Goal: Task Accomplishment & Management: Use online tool/utility

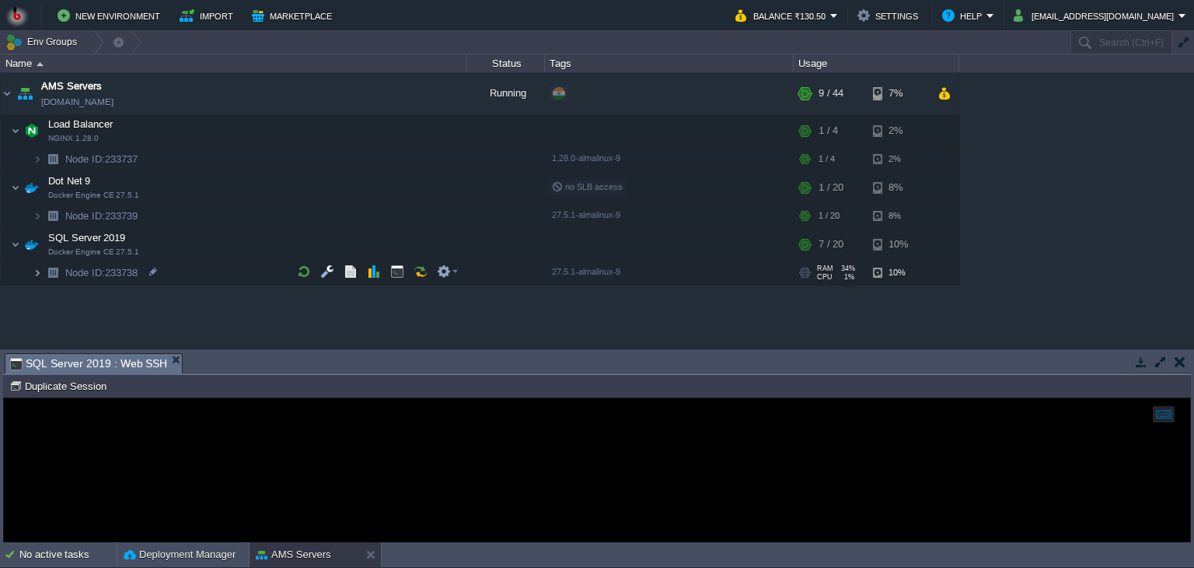
click at [37, 271] on img at bounding box center [37, 272] width 9 height 24
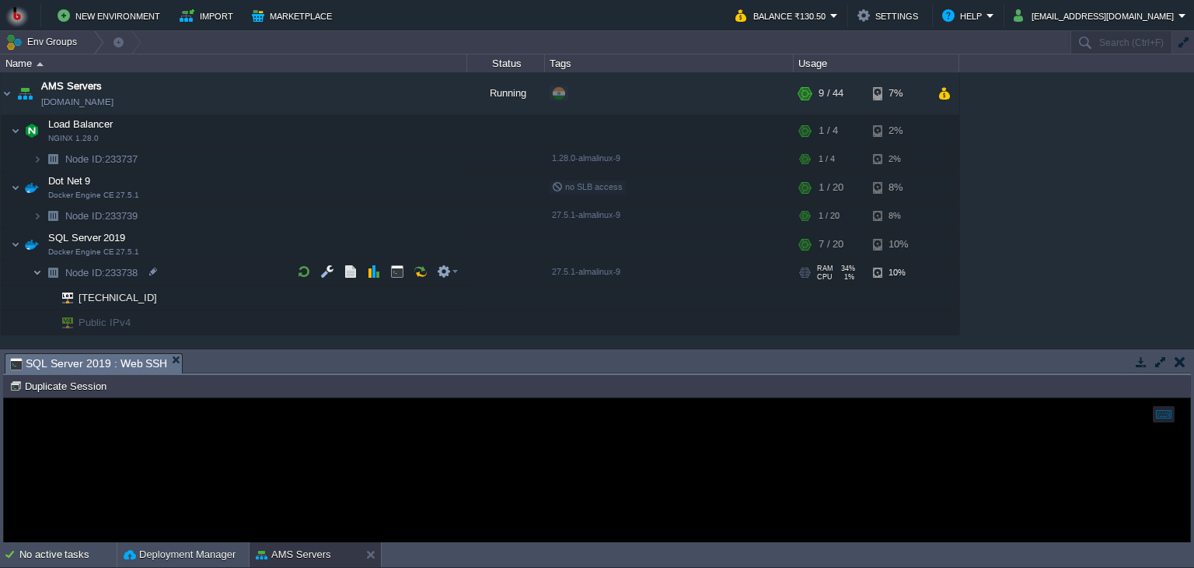
click at [37, 271] on img at bounding box center [37, 272] width 9 height 24
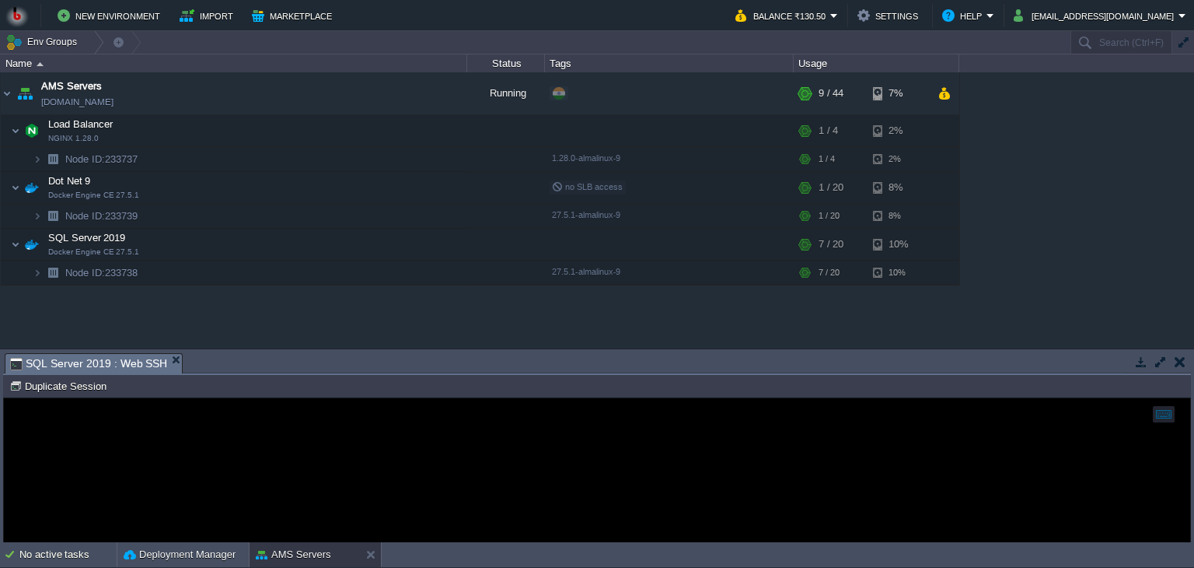
click at [84, 323] on div "AMS Servers [DOMAIN_NAME] Running + Add to Env Group RAM 18% CPU 1% 9 / 44 7% L…" at bounding box center [597, 210] width 1194 height 276
click at [47, 268] on img at bounding box center [53, 272] width 22 height 24
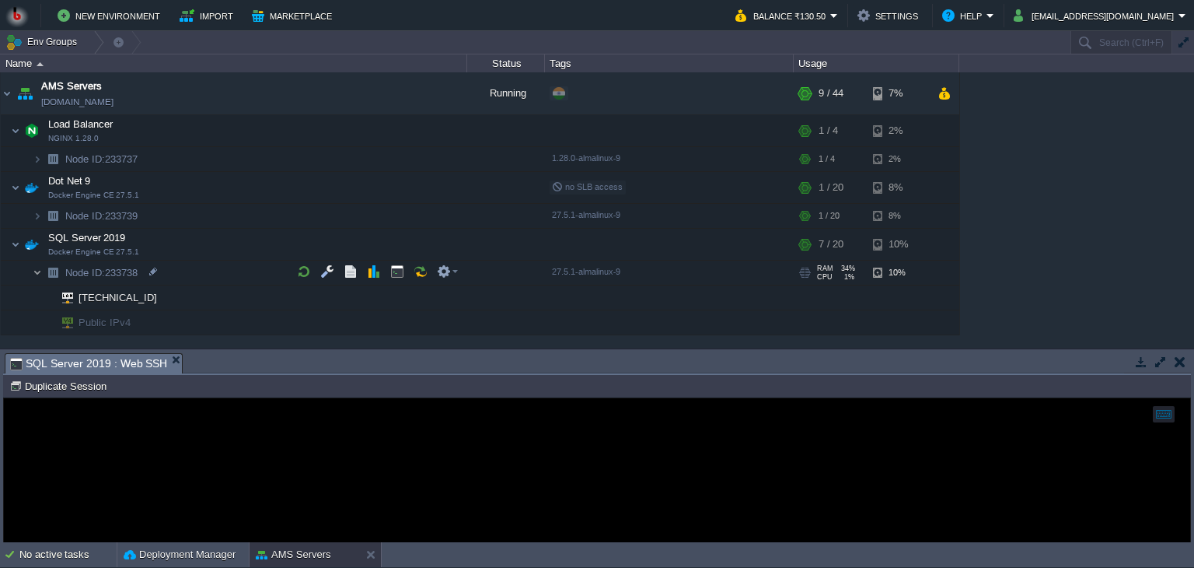
click at [37, 266] on img at bounding box center [37, 272] width 9 height 24
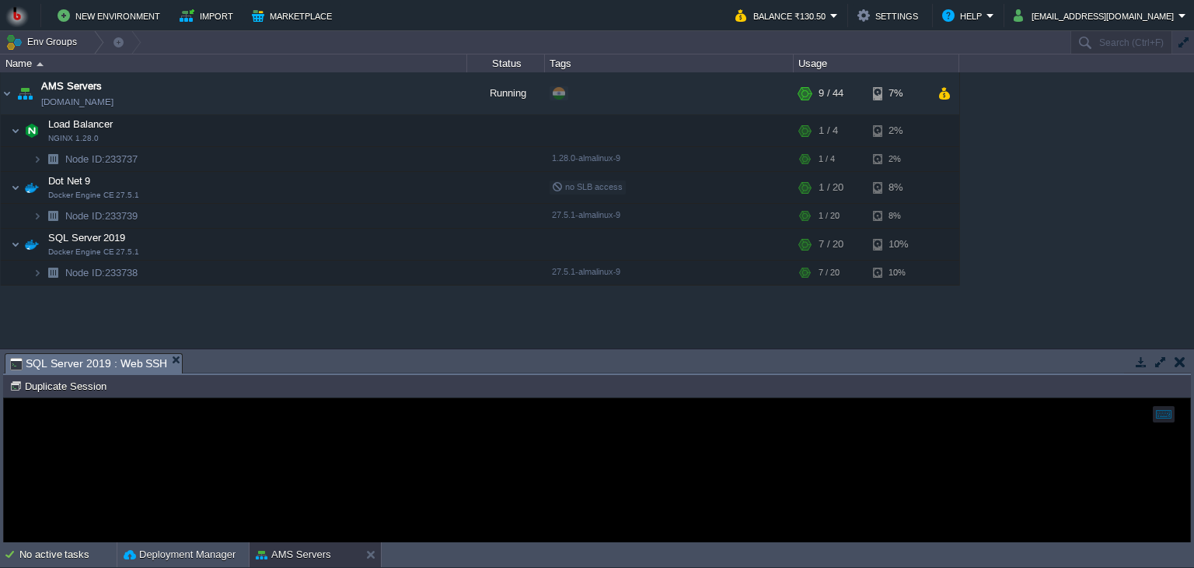
click at [319, 312] on div "AMS Servers [DOMAIN_NAME] Running + Add to Env Group RAM 18% CPU 1% 9 / 44 7% L…" at bounding box center [597, 210] width 1194 height 276
click at [292, 445] on div at bounding box center [597, 470] width 1186 height 144
click at [35, 274] on img at bounding box center [37, 272] width 9 height 24
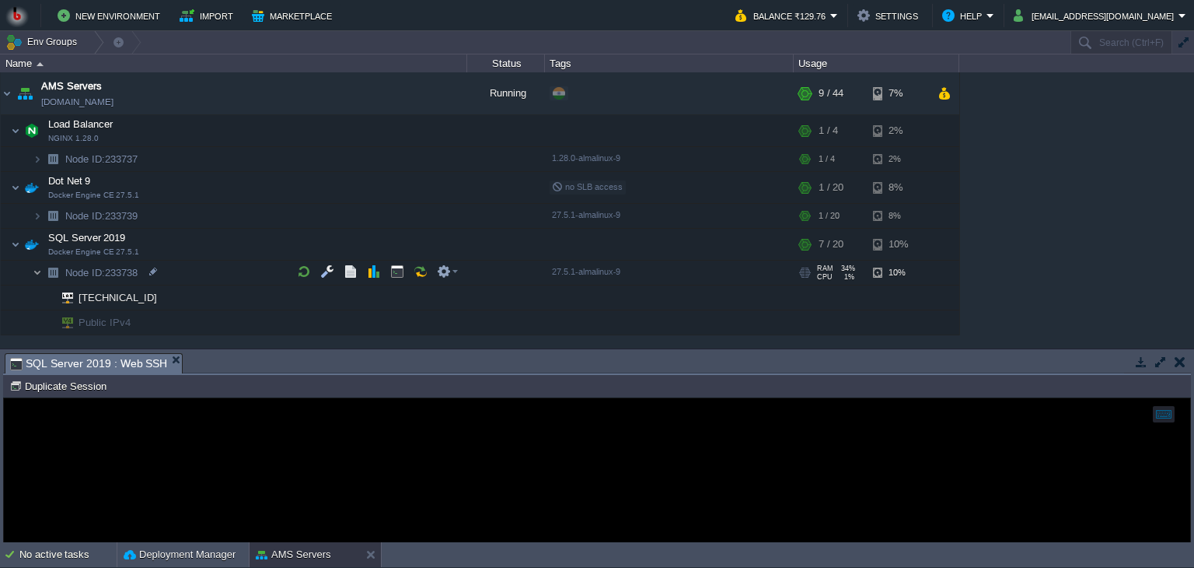
click at [36, 269] on img at bounding box center [37, 272] width 9 height 24
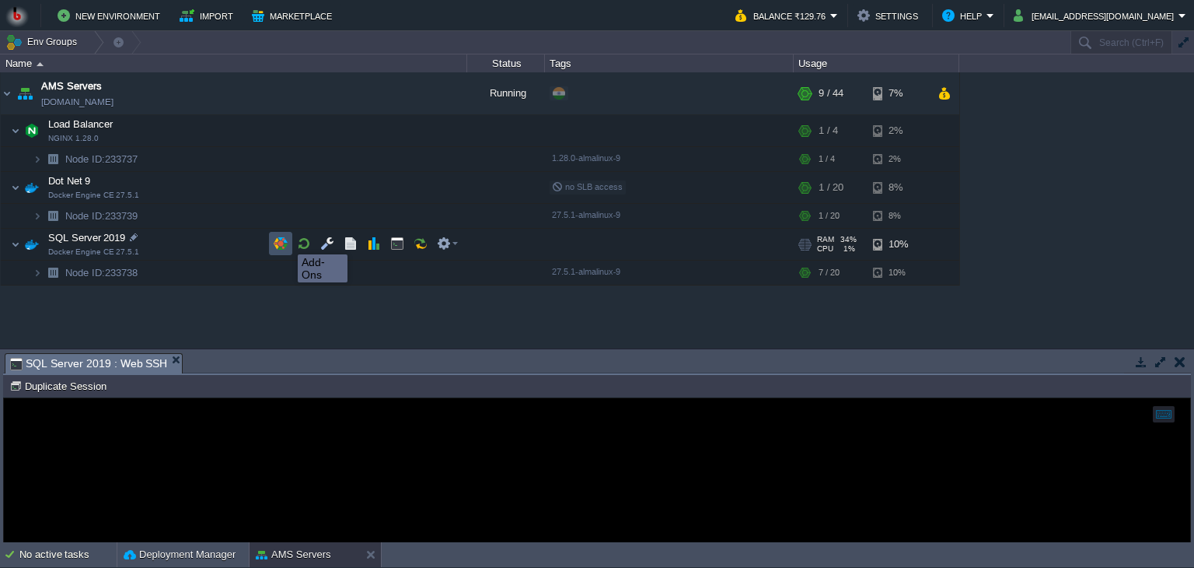
click at [282, 240] on button "button" at bounding box center [281, 243] width 14 height 14
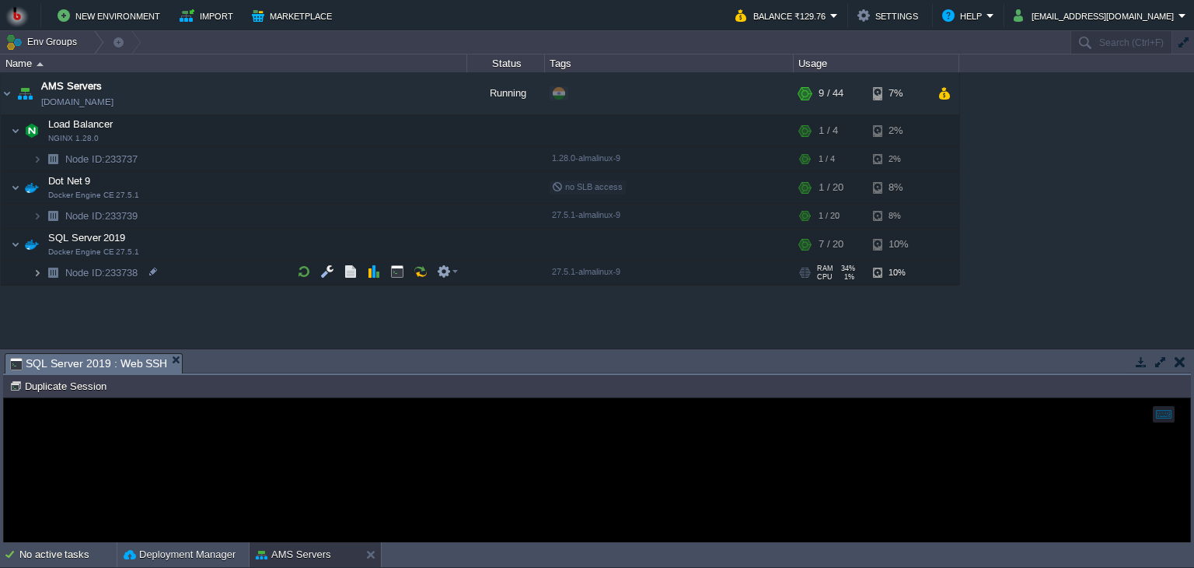
click at [38, 271] on img at bounding box center [37, 272] width 9 height 24
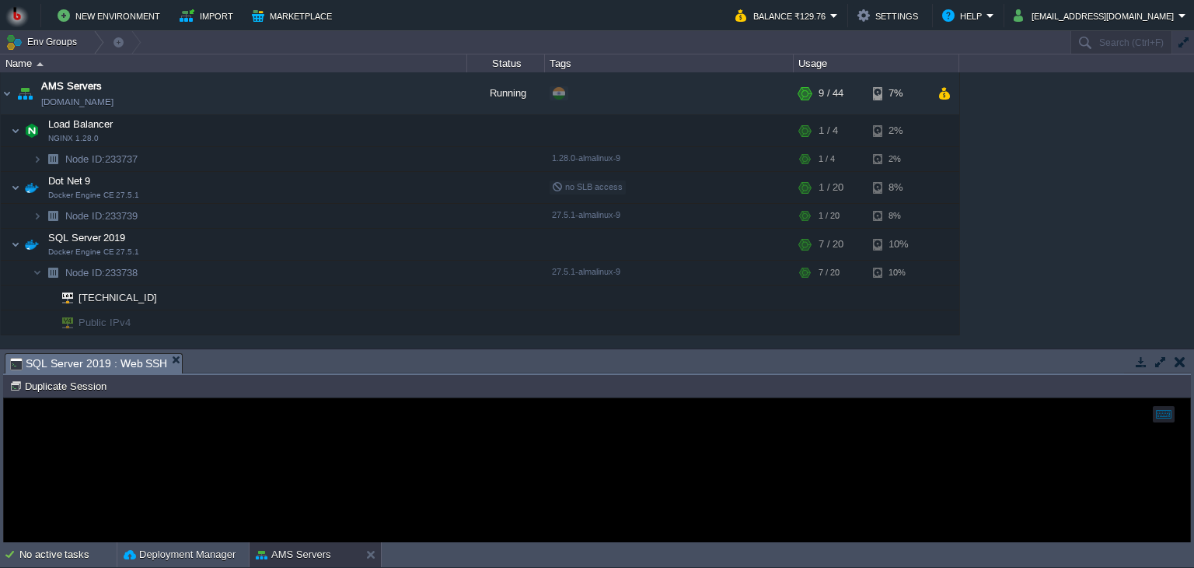
click at [368, 442] on div at bounding box center [597, 470] width 1186 height 144
drag, startPoint x: 221, startPoint y: 351, endPoint x: 230, endPoint y: 283, distance: 69.0
click at [230, 283] on div "Env Groups Search (Ctrl+F) auto-gen Name Status Tags Usage AMS Servers [DOMAIN_…" at bounding box center [597, 286] width 1194 height 511
click at [203, 458] on div at bounding box center [597, 470] width 1186 height 144
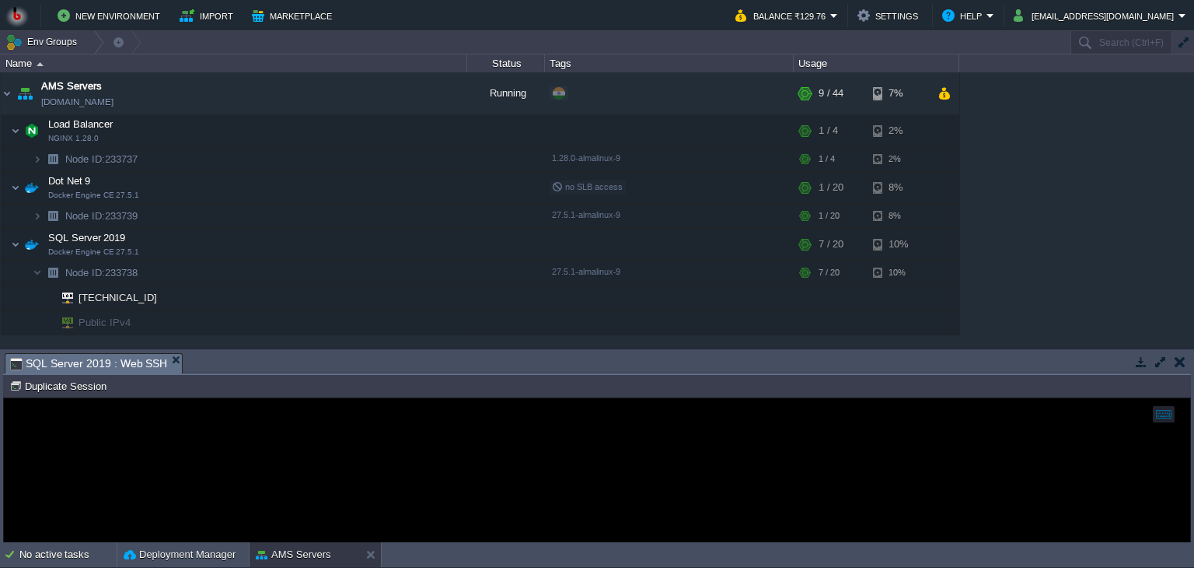
click at [203, 458] on div at bounding box center [597, 470] width 1186 height 144
click at [99, 365] on span "SQL Server 2019 : Web SSH" at bounding box center [88, 363] width 157 height 19
click at [398, 242] on button "button" at bounding box center [397, 243] width 14 height 14
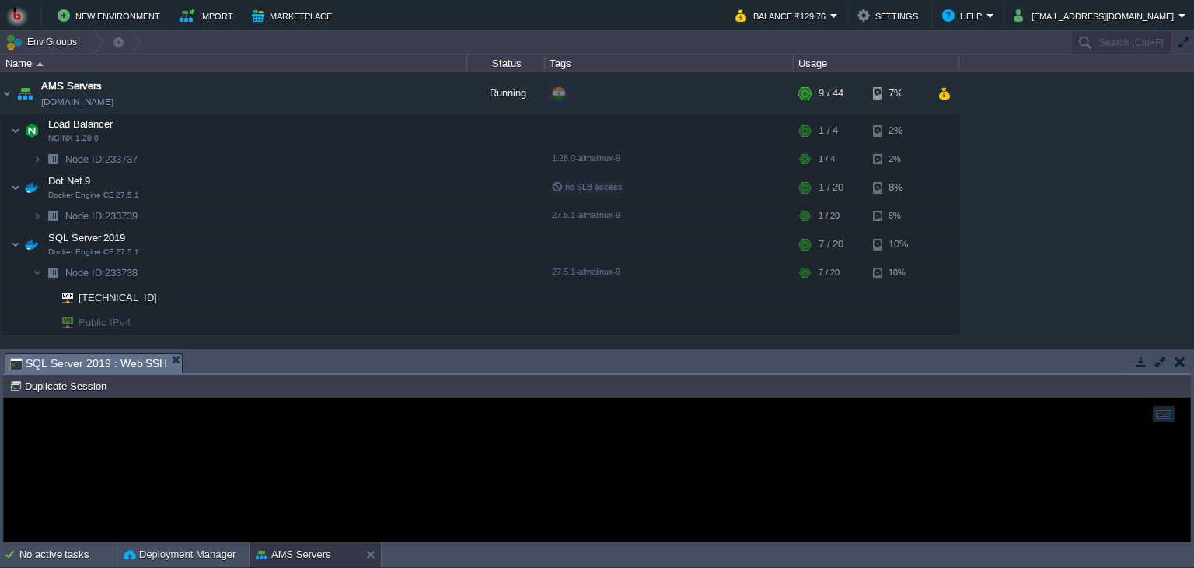
click at [393, 473] on div at bounding box center [597, 470] width 1186 height 144
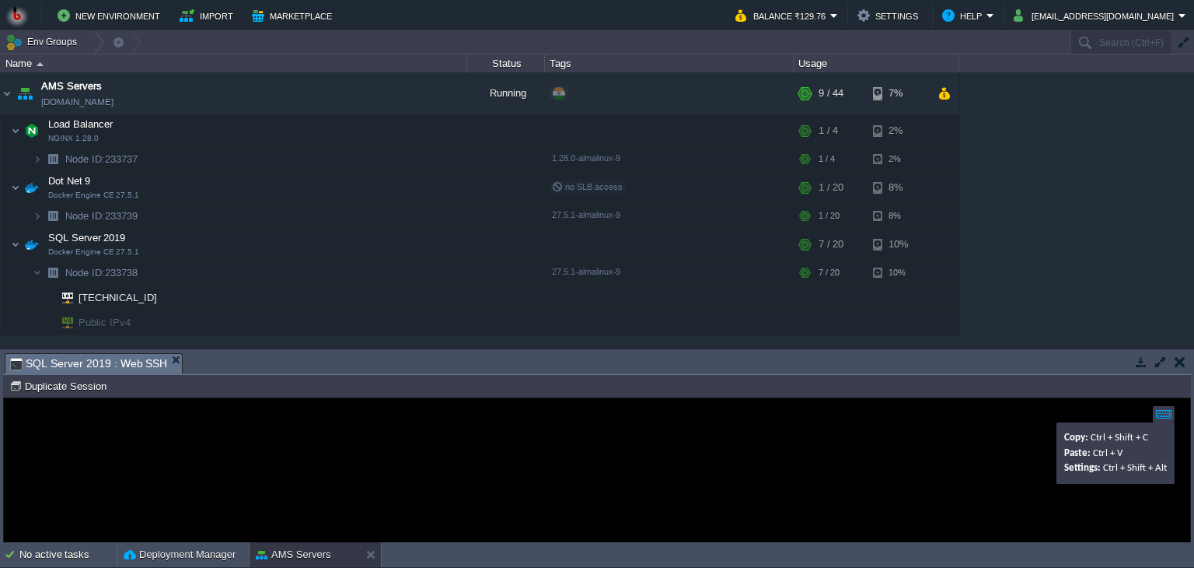
click at [1168, 416] on div at bounding box center [1164, 414] width 22 height 16
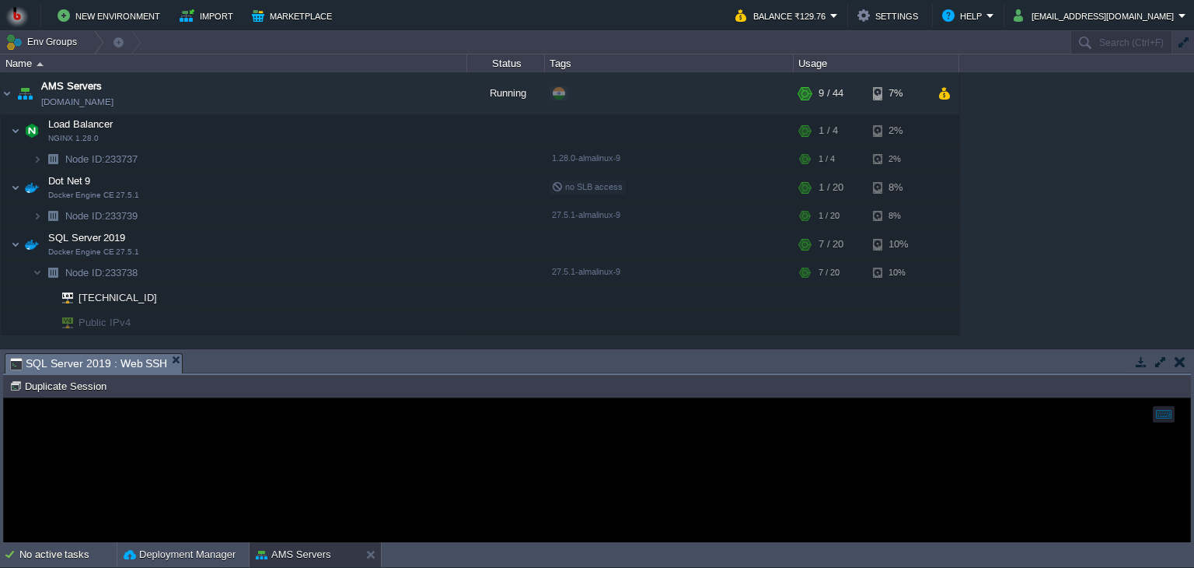
click at [904, 453] on div at bounding box center [597, 470] width 1186 height 144
click at [459, 246] on td at bounding box center [447, 243] width 31 height 23
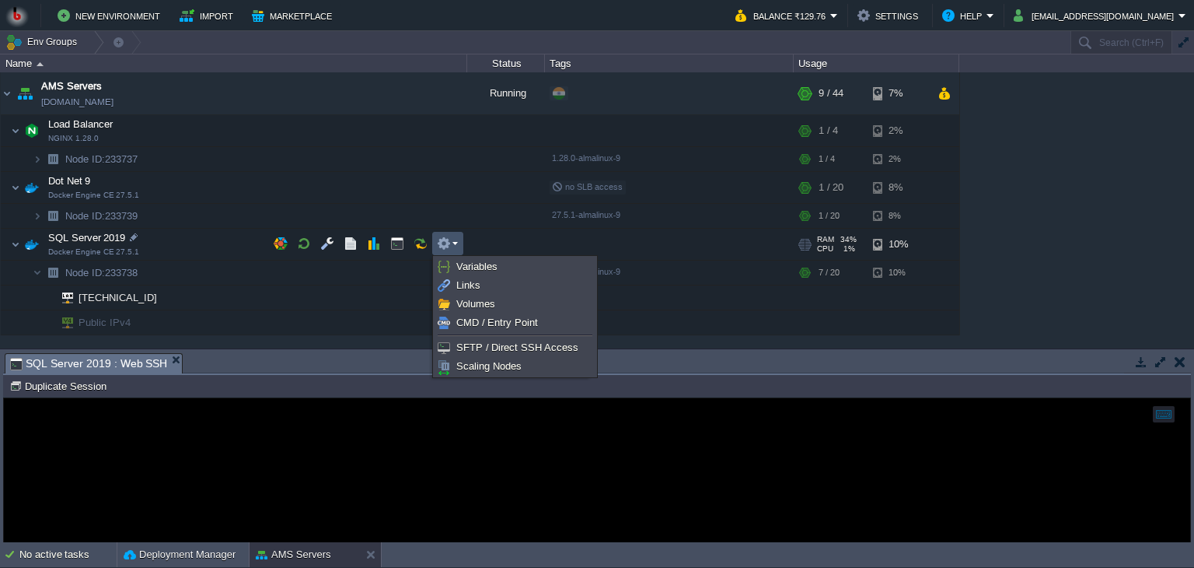
click at [307, 427] on div at bounding box center [597, 470] width 1186 height 144
click at [449, 238] on button "button" at bounding box center [444, 243] width 14 height 14
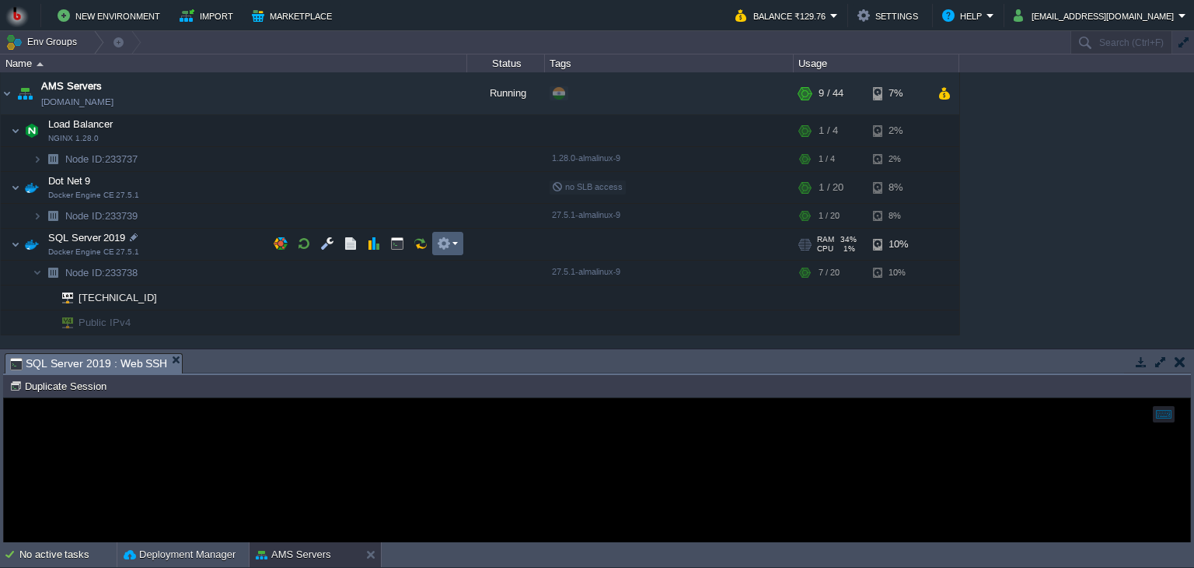
click at [460, 243] on td at bounding box center [447, 243] width 31 height 23
click at [453, 241] on em at bounding box center [447, 243] width 21 height 14
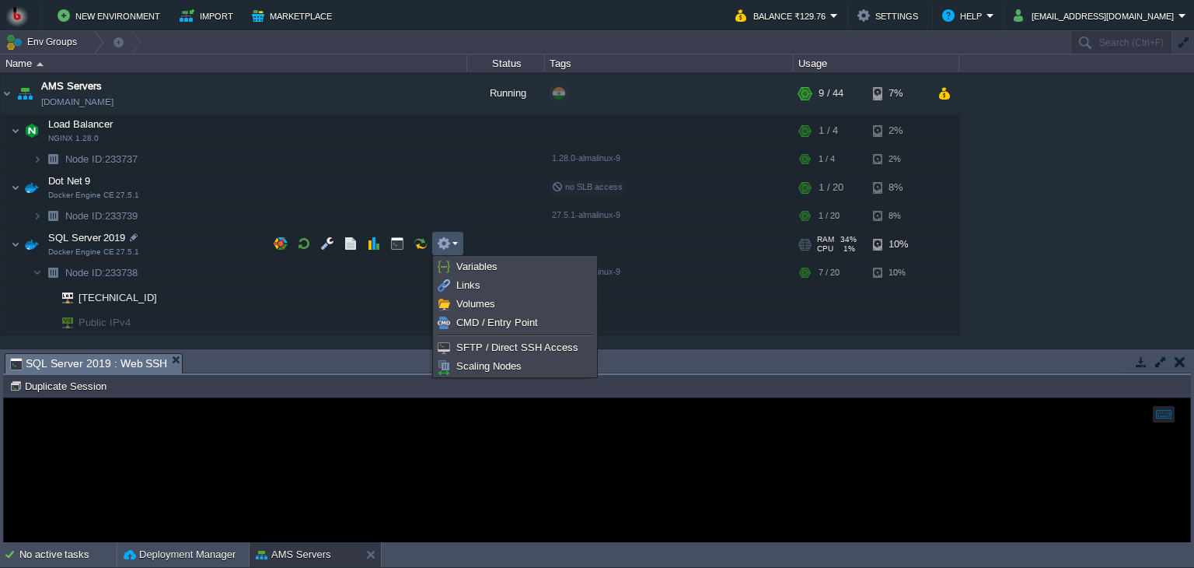
click at [453, 241] on em at bounding box center [447, 243] width 21 height 14
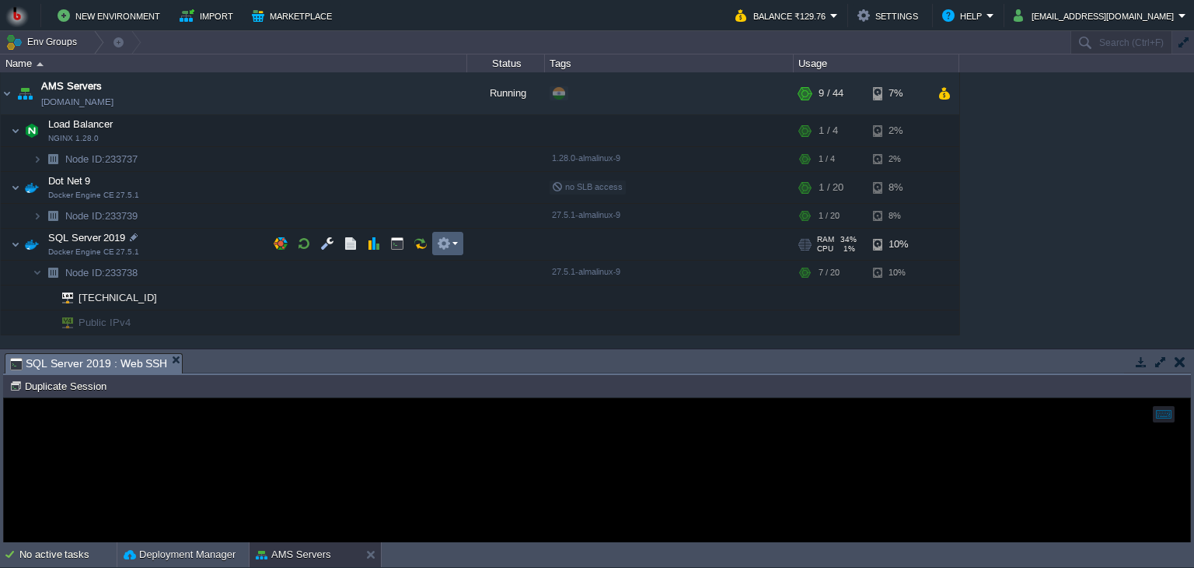
click at [453, 241] on em at bounding box center [447, 243] width 21 height 14
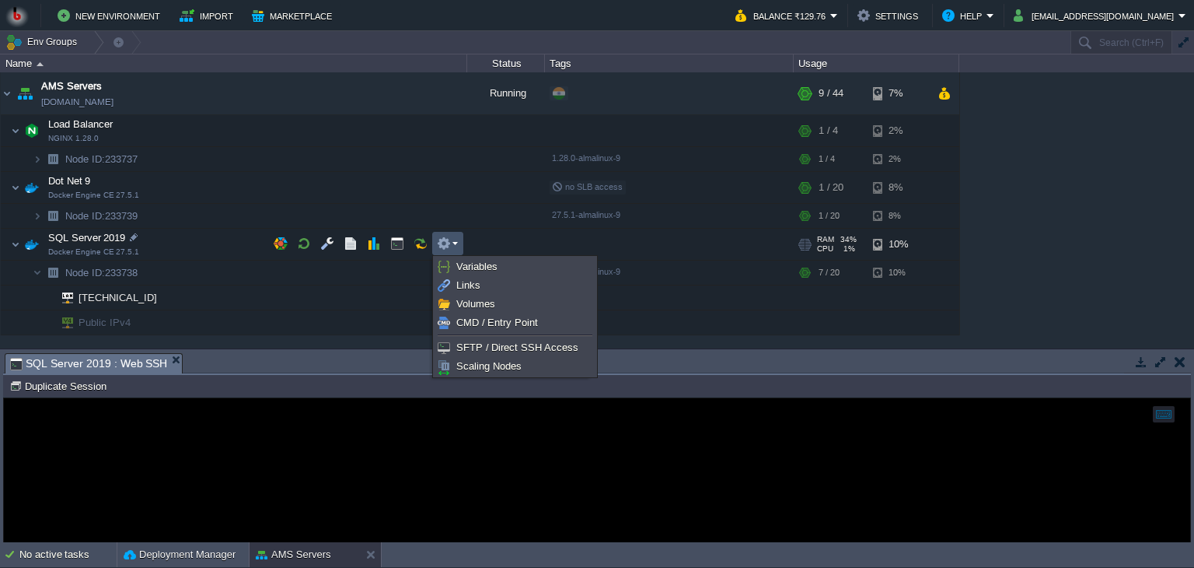
click at [453, 241] on em at bounding box center [447, 243] width 21 height 14
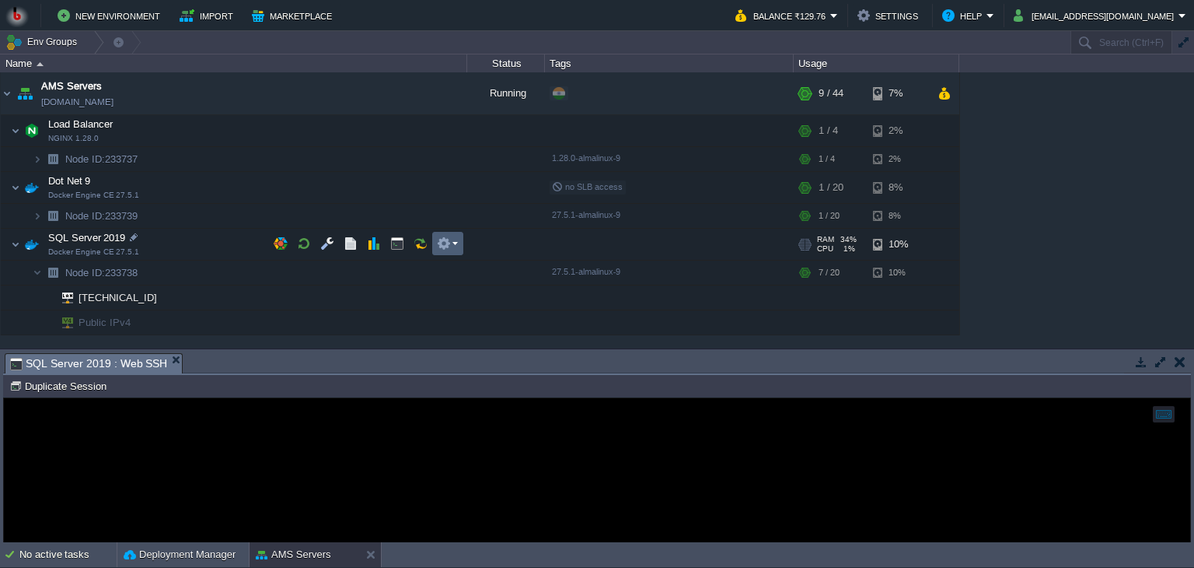
click at [455, 246] on em at bounding box center [447, 243] width 21 height 14
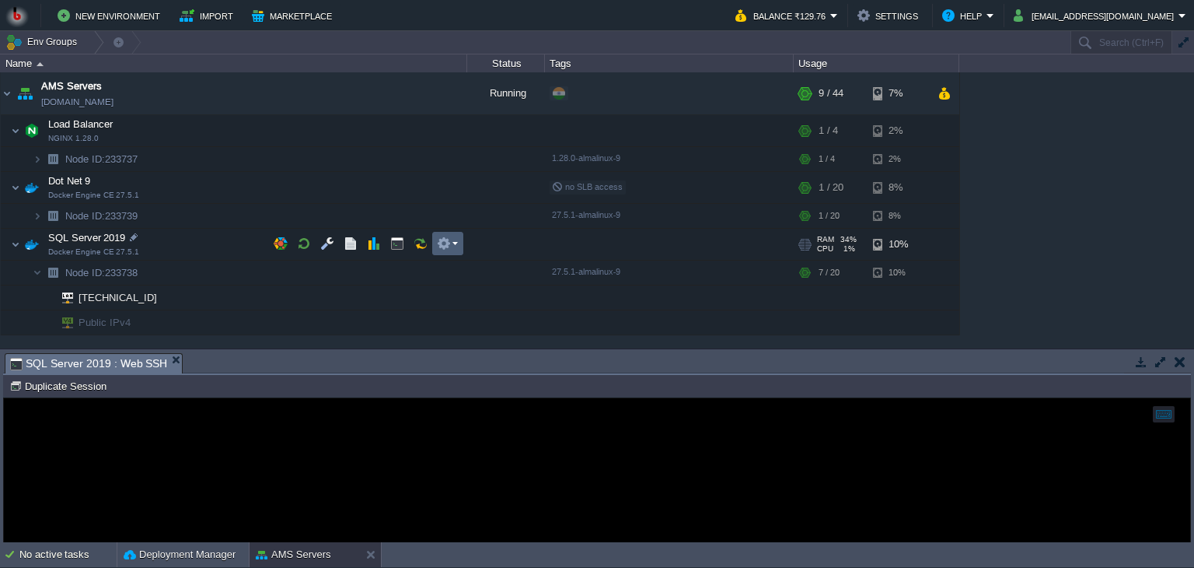
click at [452, 237] on em at bounding box center [447, 243] width 21 height 14
click at [454, 240] on em at bounding box center [447, 243] width 21 height 14
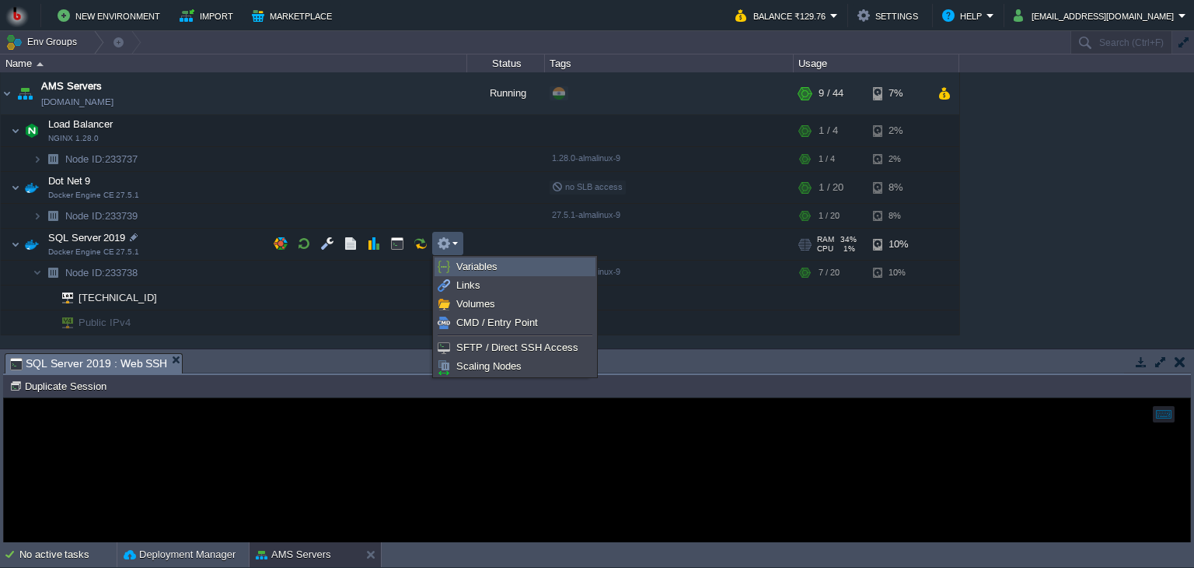
click at [477, 265] on span "Variables" at bounding box center [476, 266] width 41 height 12
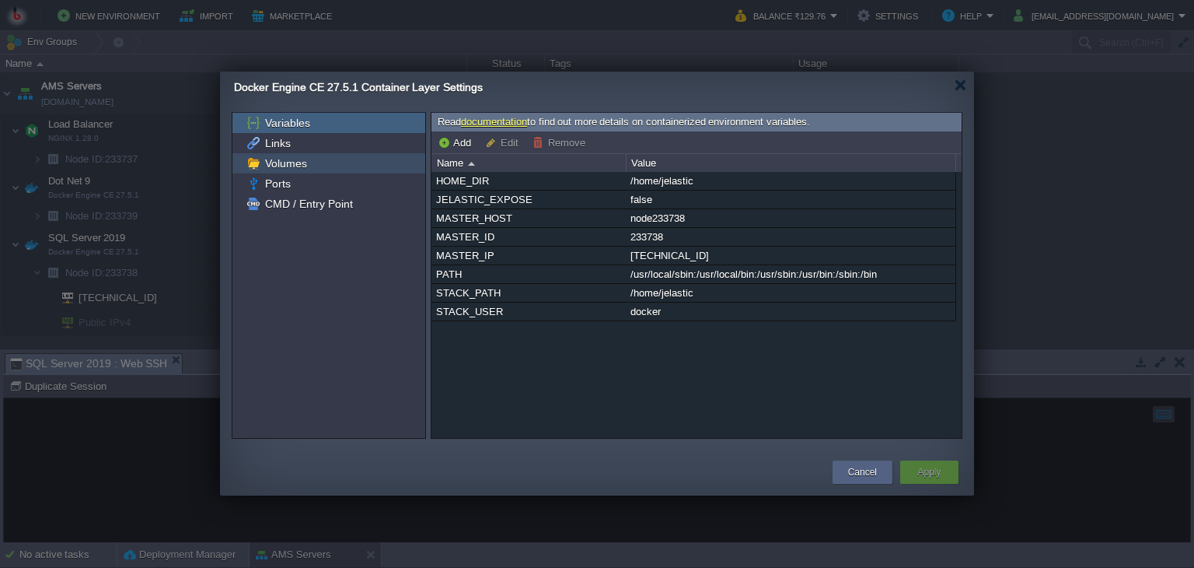
click at [299, 156] on span "Volumes" at bounding box center [285, 163] width 47 height 14
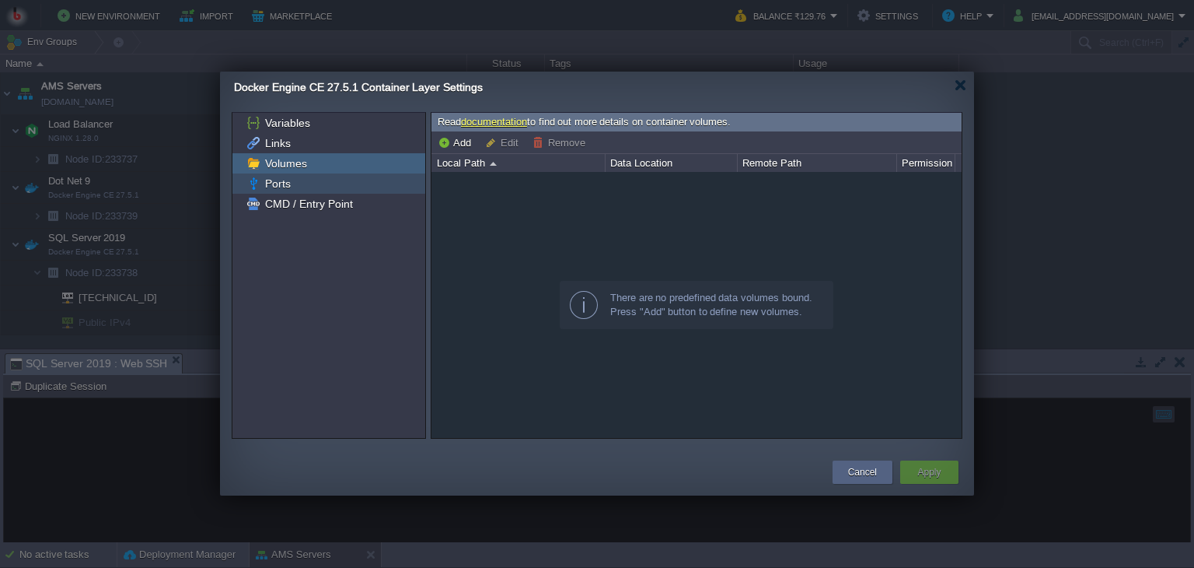
click at [313, 180] on div "Ports" at bounding box center [328, 183] width 193 height 20
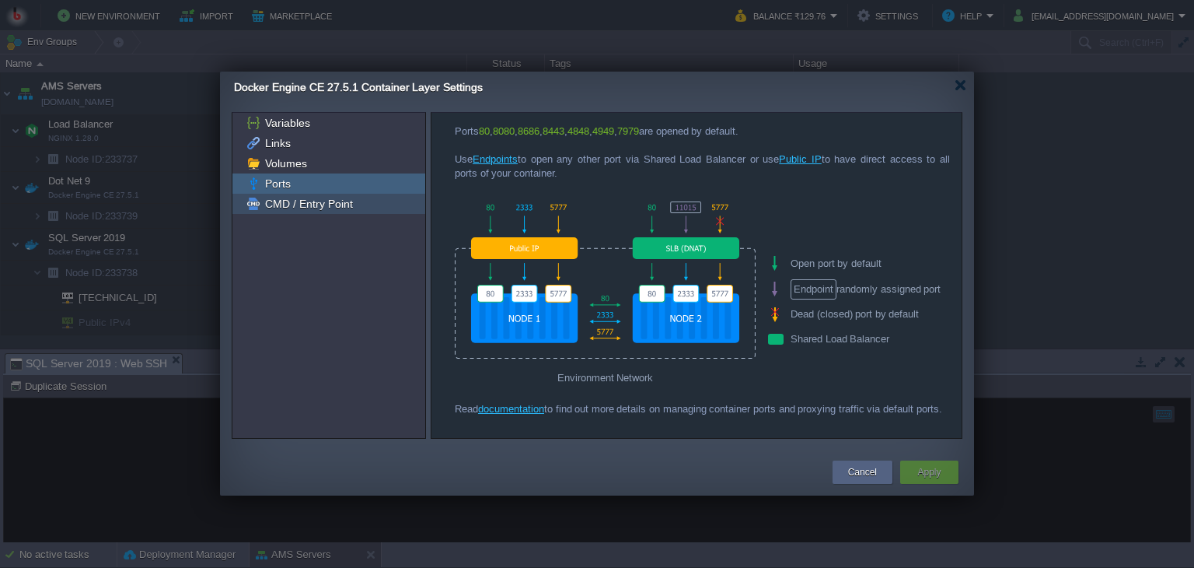
click at [316, 200] on span "CMD / Entry Point" at bounding box center [308, 204] width 93 height 14
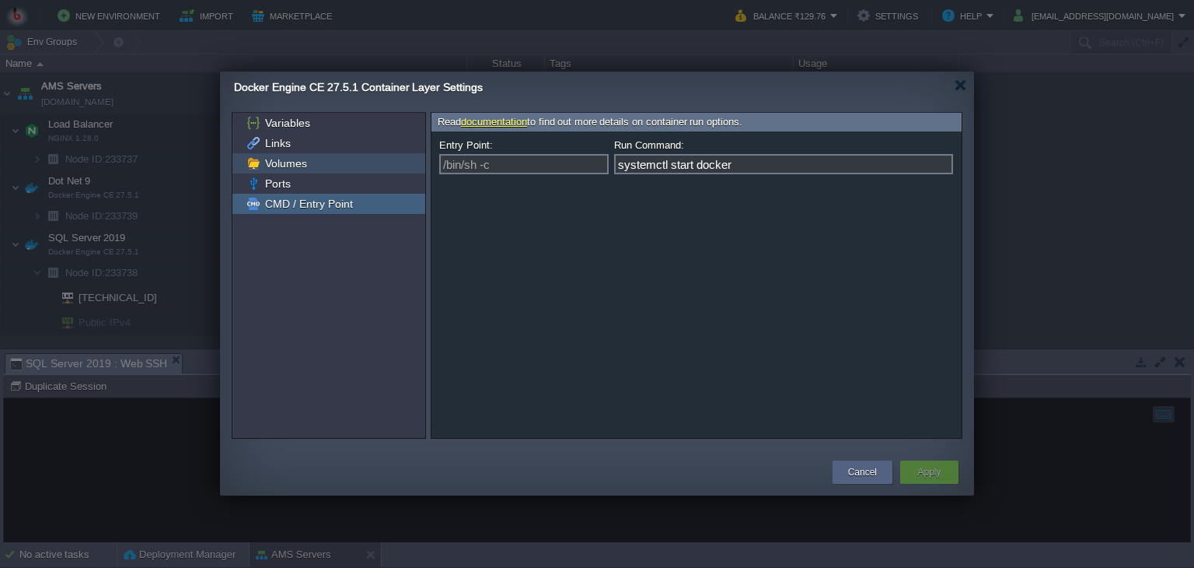
click at [295, 156] on span "Volumes" at bounding box center [285, 163] width 47 height 14
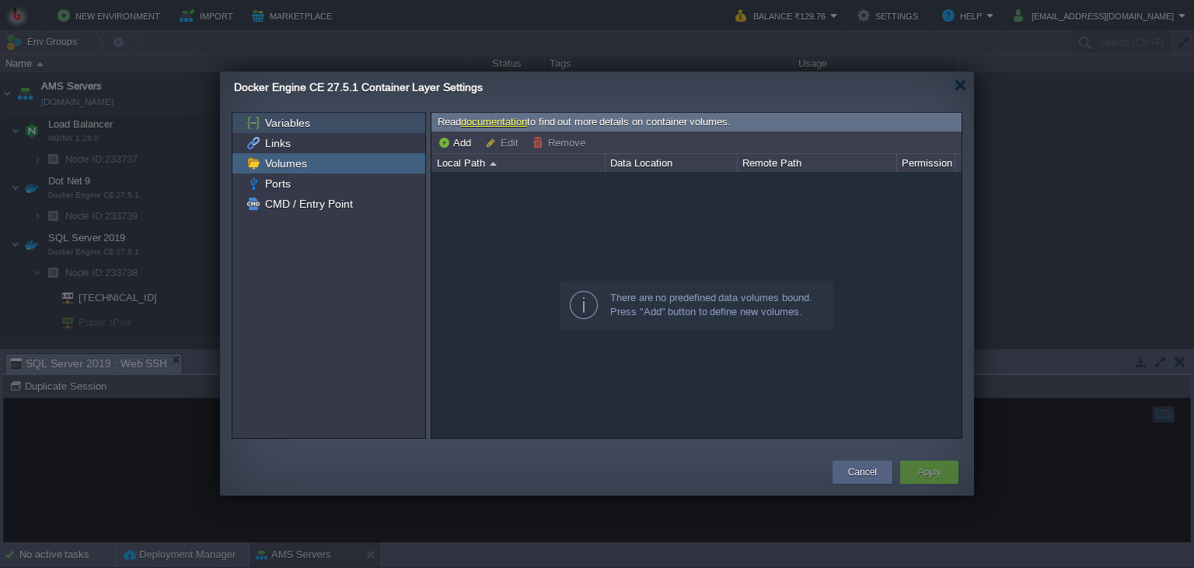
click at [294, 120] on span "Variables" at bounding box center [287, 123] width 51 height 14
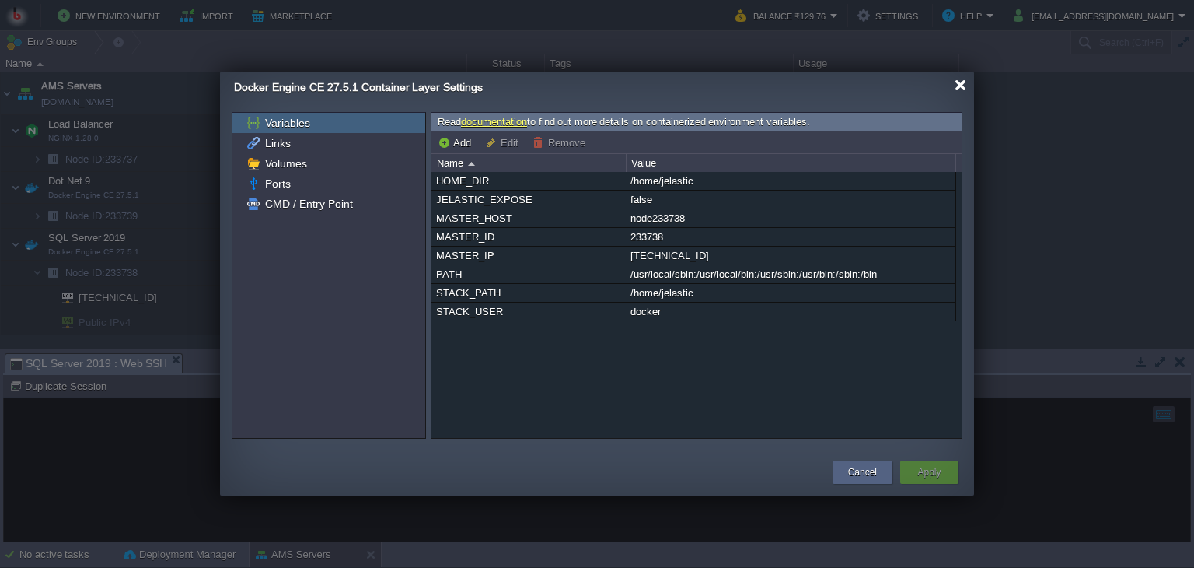
click at [961, 87] on div at bounding box center [961, 85] width 12 height 12
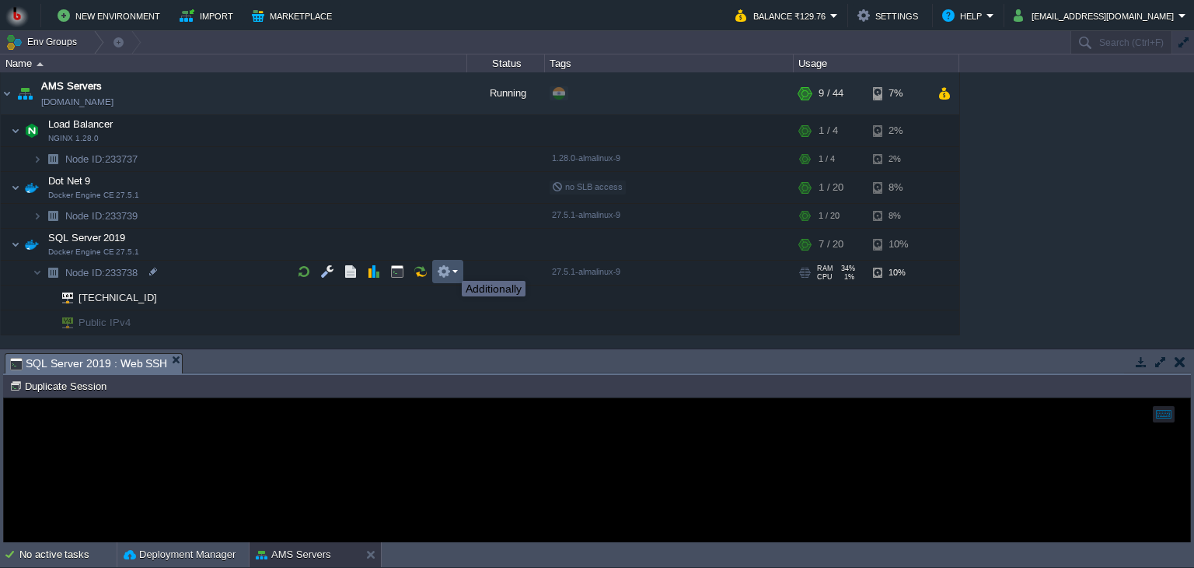
click at [450, 267] on button "button" at bounding box center [444, 271] width 14 height 14
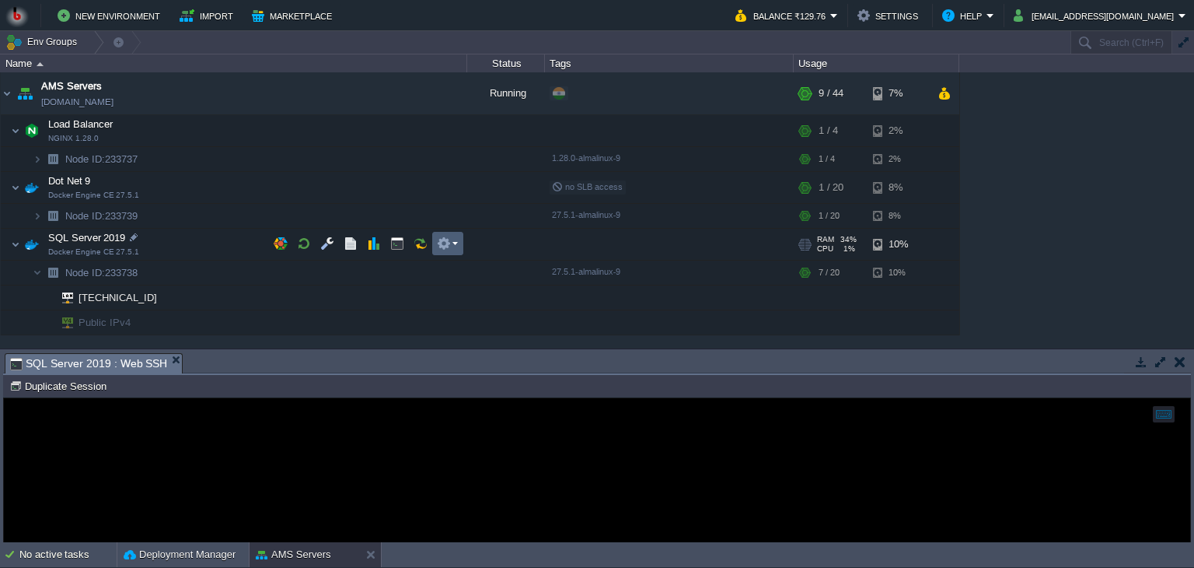
click at [451, 244] on em at bounding box center [447, 243] width 21 height 14
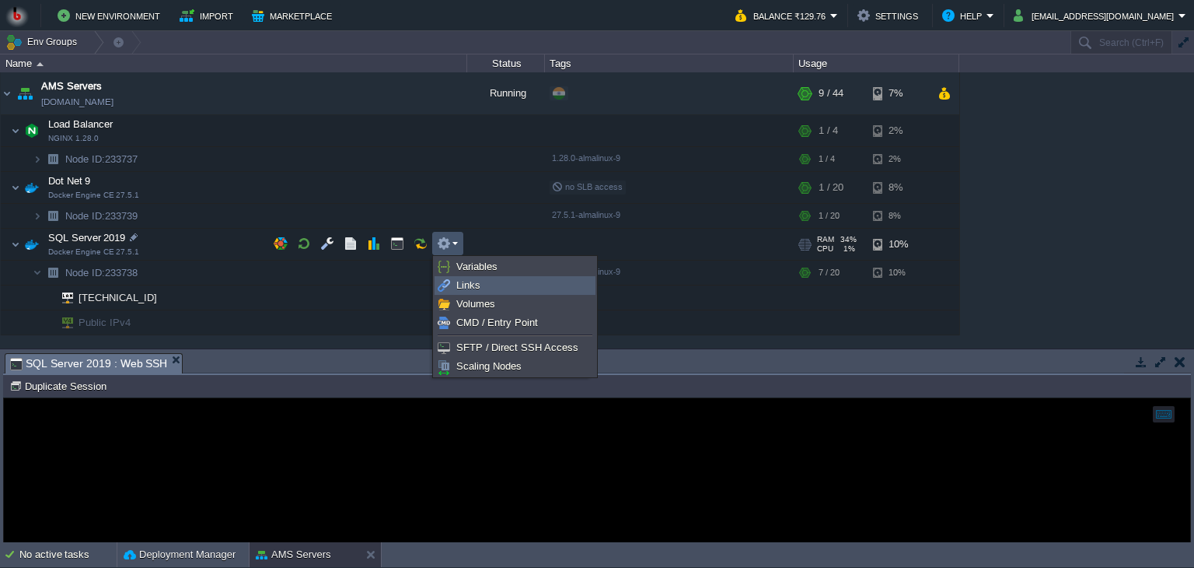
click at [512, 284] on link "Links" at bounding box center [514, 285] width 159 height 17
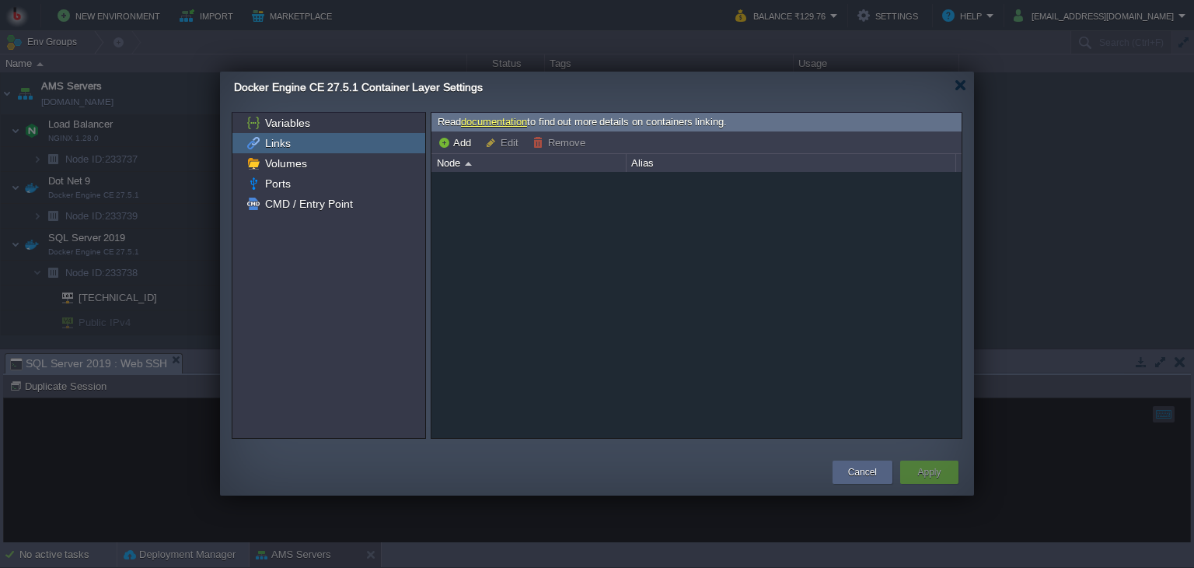
click at [463, 160] on div "Node" at bounding box center [529, 163] width 193 height 18
click at [485, 218] on div at bounding box center [696, 305] width 530 height 267
click at [257, 119] on img at bounding box center [253, 123] width 17 height 20
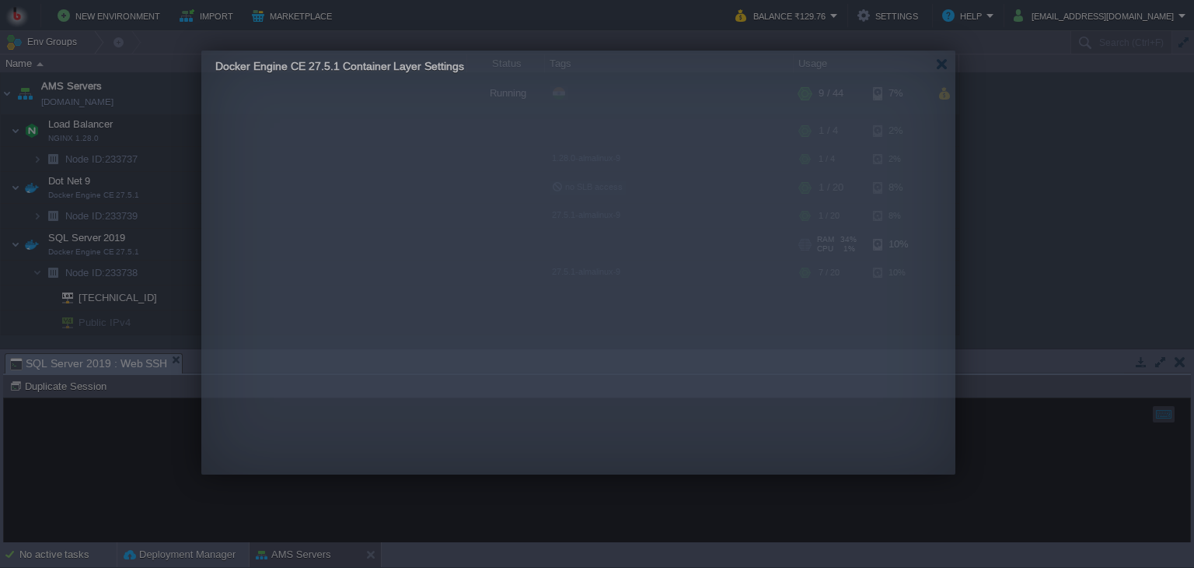
drag, startPoint x: 550, startPoint y: 84, endPoint x: 533, endPoint y: 63, distance: 27.1
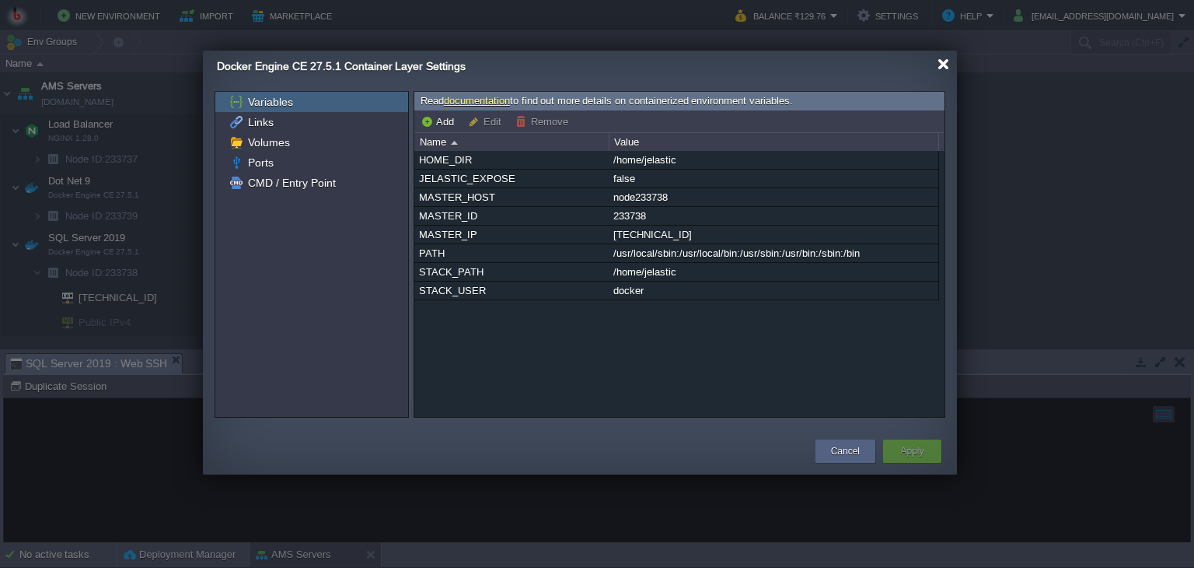
click at [942, 65] on div at bounding box center [944, 64] width 12 height 12
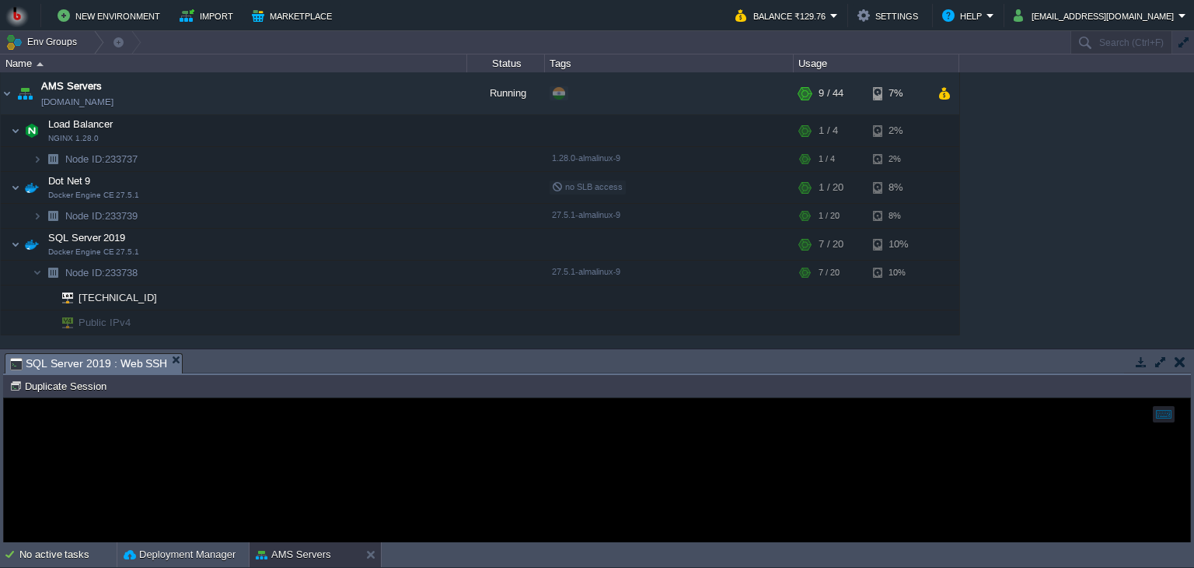
click at [438, 473] on div at bounding box center [597, 470] width 1186 height 144
click at [233, 476] on div at bounding box center [597, 470] width 1186 height 144
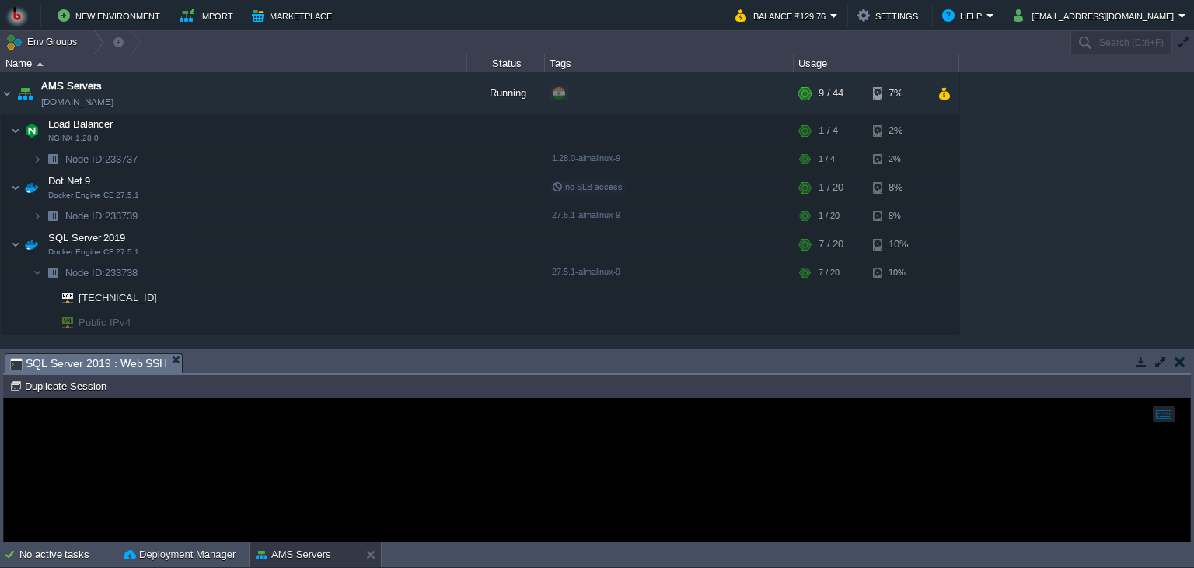
click at [233, 476] on div at bounding box center [597, 470] width 1186 height 144
click at [407, 249] on td at bounding box center [397, 243] width 23 height 23
click at [396, 246] on button "button" at bounding box center [397, 243] width 14 height 14
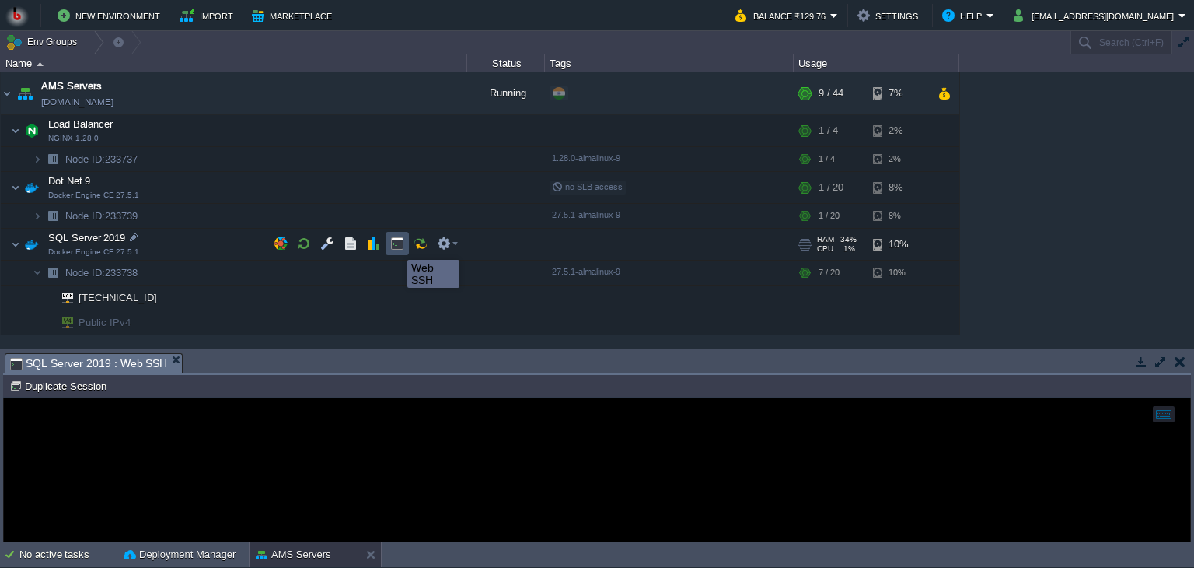
click at [393, 247] on button "button" at bounding box center [397, 243] width 14 height 14
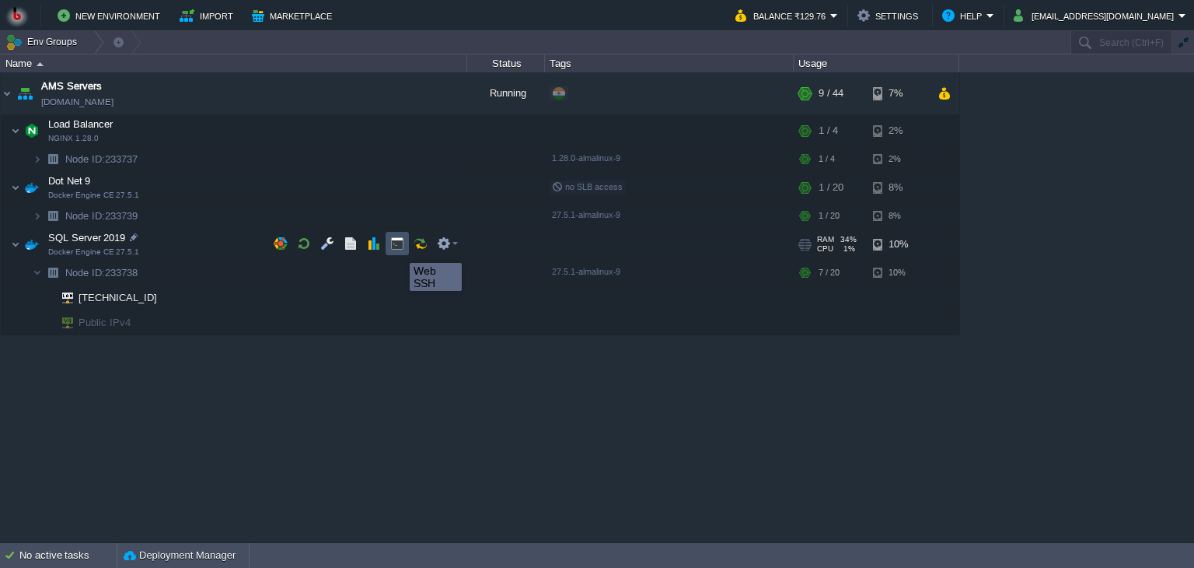
click at [398, 249] on button "button" at bounding box center [397, 243] width 14 height 14
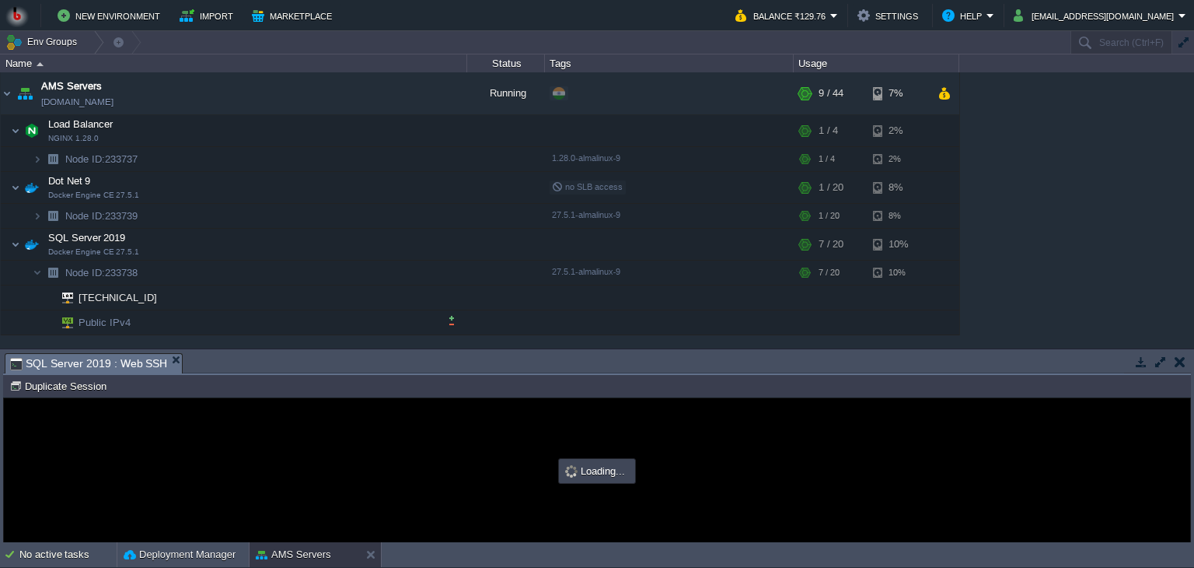
type input "#000000"
